Goal: Information Seeking & Learning: Learn about a topic

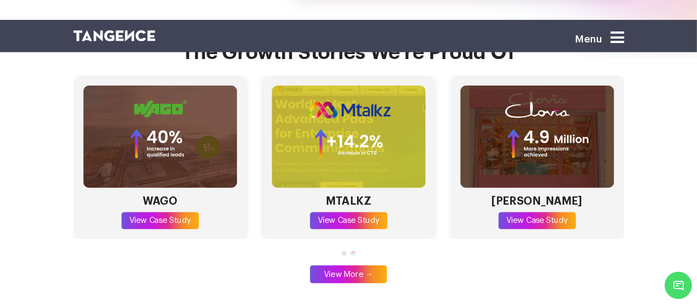
scroll to position [3196, 0]
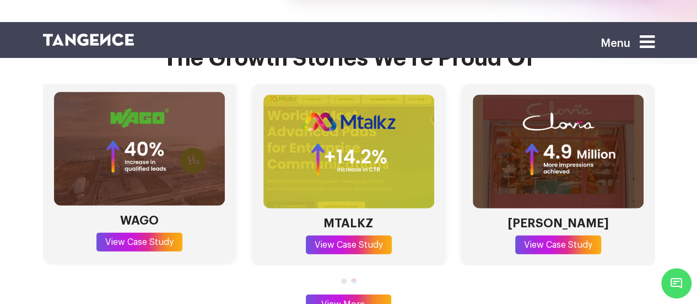
click at [147, 148] on img "2 / 4" at bounding box center [139, 149] width 171 height 114
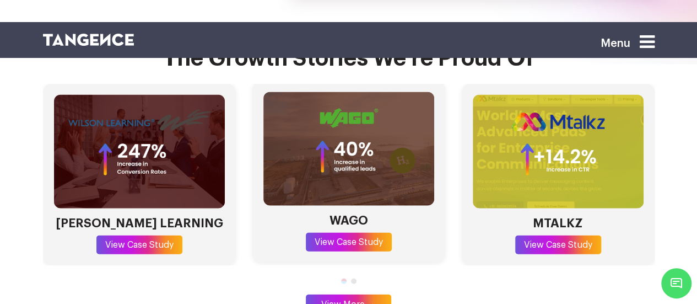
click at [147, 148] on img "1 / 4" at bounding box center [139, 152] width 171 height 114
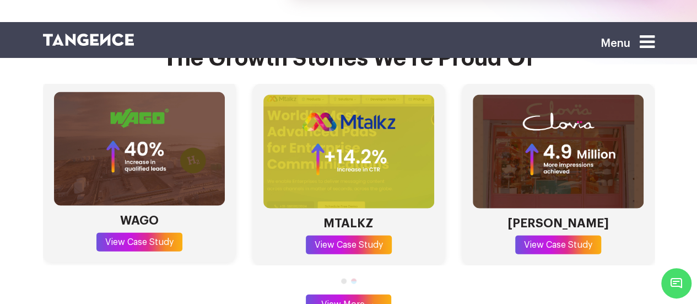
click at [150, 233] on link "View Case Study" at bounding box center [139, 242] width 86 height 19
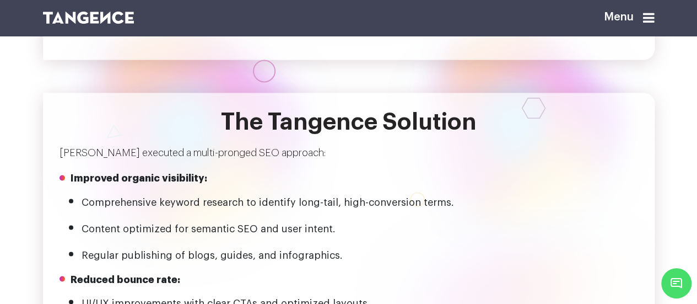
scroll to position [843, 0]
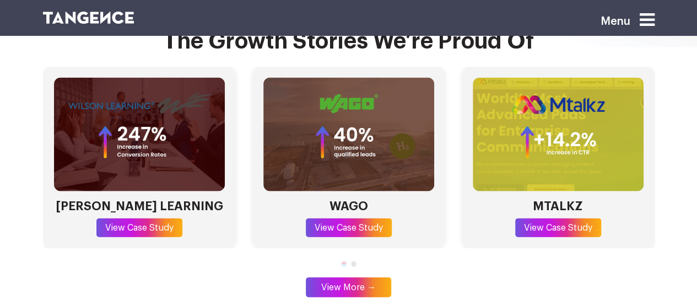
scroll to position [3196, 0]
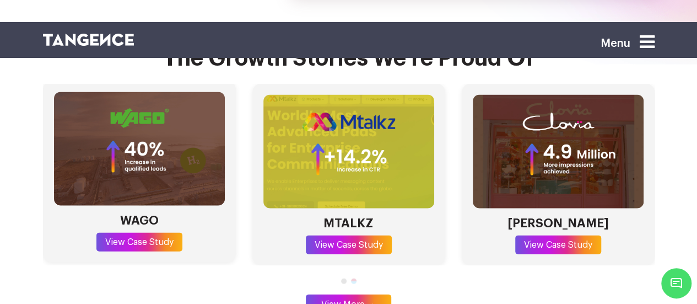
click at [148, 133] on img "2 / 4" at bounding box center [139, 149] width 171 height 114
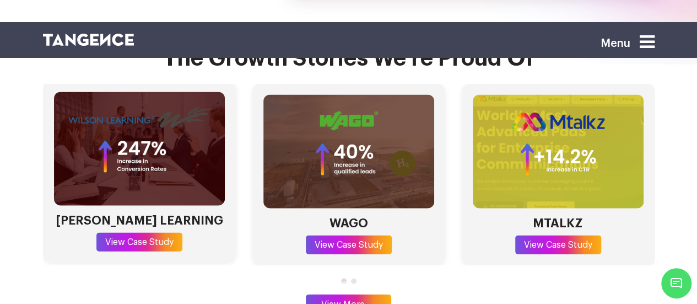
click at [147, 233] on link "View Case Study" at bounding box center [139, 242] width 86 height 19
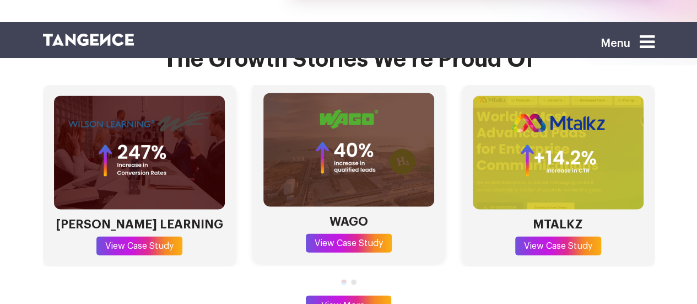
scroll to position [3196, 0]
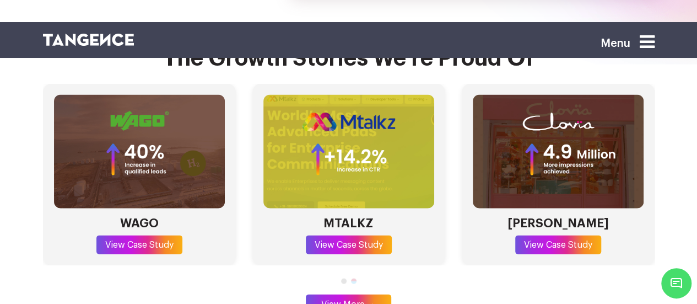
click at [246, 255] on div "[PERSON_NAME] LEARNING View Case Study WAGO View Case Study MTALKZ View Case St…" at bounding box center [349, 197] width 612 height 226
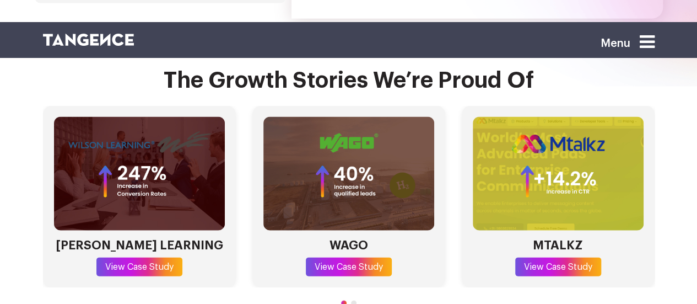
scroll to position [3180, 0]
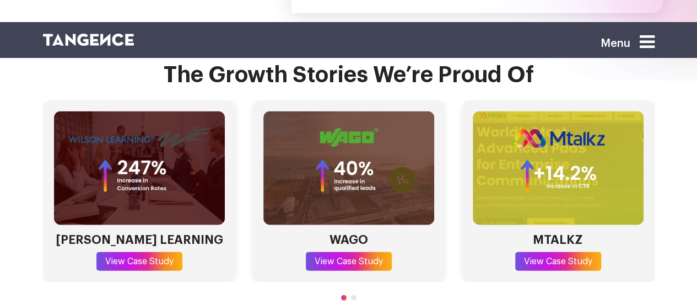
click at [354, 295] on span "Go to slide 2" at bounding box center [354, 298] width 6 height 6
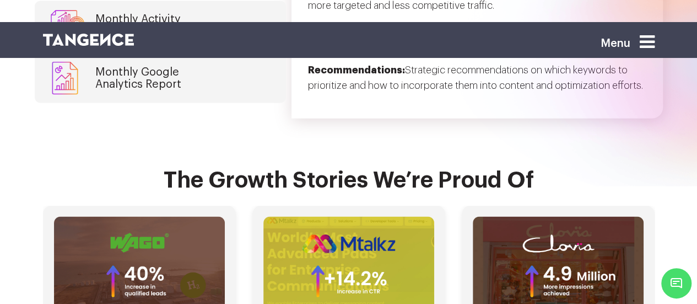
scroll to position [3074, 0]
click at [235, 206] on div "WILSON LEARNING View Case Study WAGO View Case Study MTALKZ View Case Study CLO…" at bounding box center [140, 297] width 612 height 182
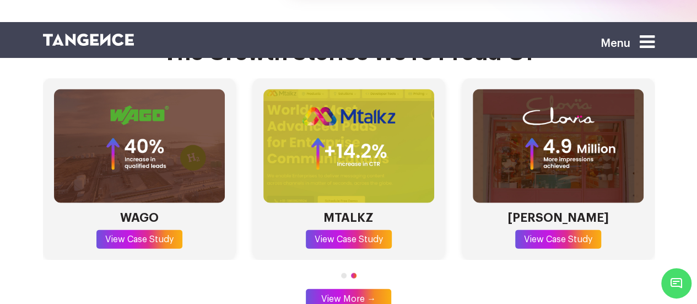
scroll to position [3208, 0]
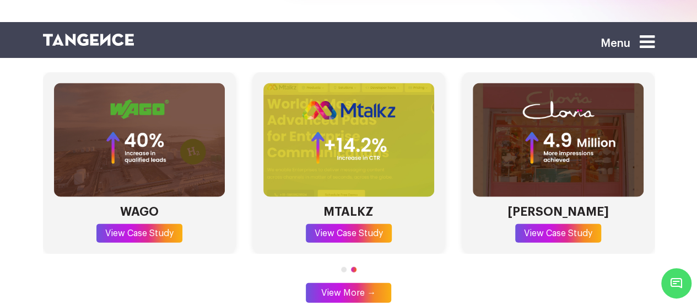
click at [341, 283] on link "View More →" at bounding box center [348, 293] width 85 height 20
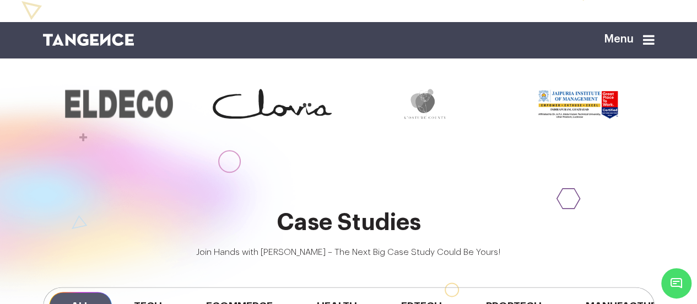
scroll to position [565, 0]
